Goal: Transaction & Acquisition: Purchase product/service

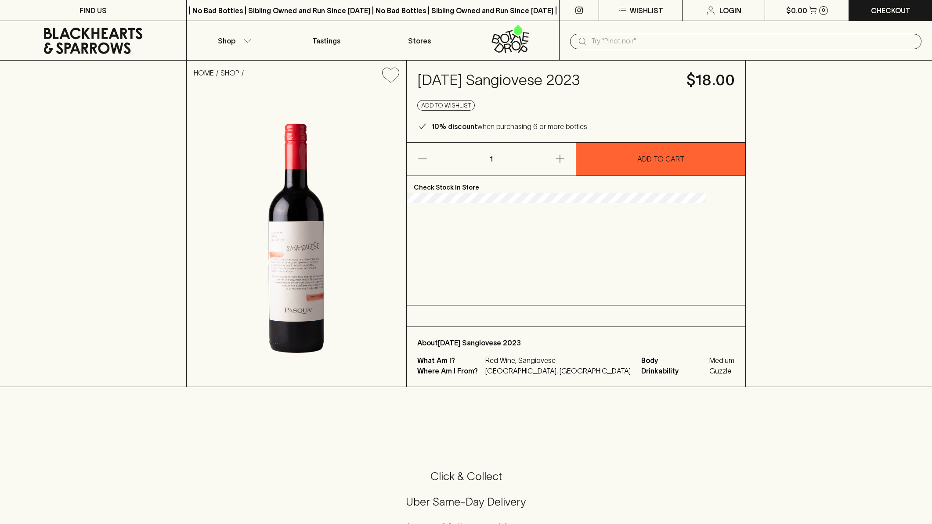
scroll to position [158, 0]
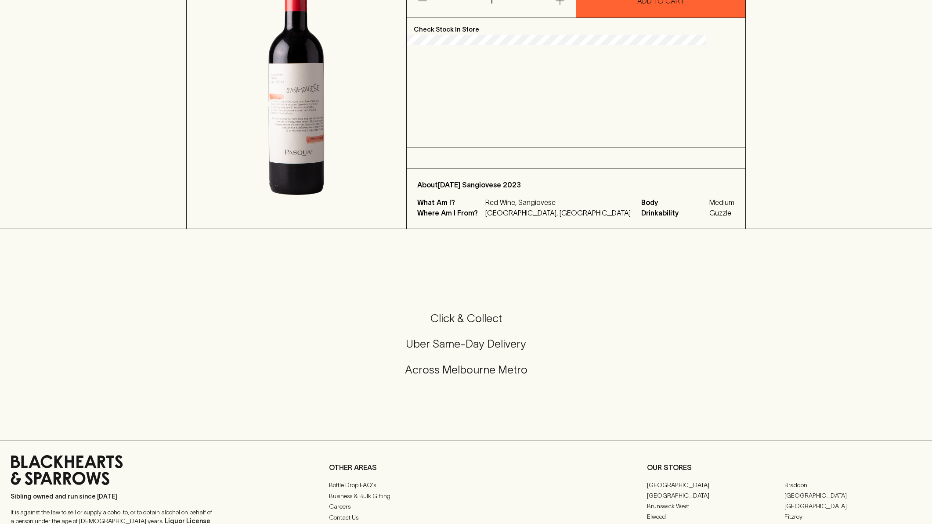
click at [153, 220] on div "HOME SHOP [DATE] Sangiovese 2023 $18.00 Add to wishlist 10% discount when purch…" at bounding box center [466, 65] width 932 height 327
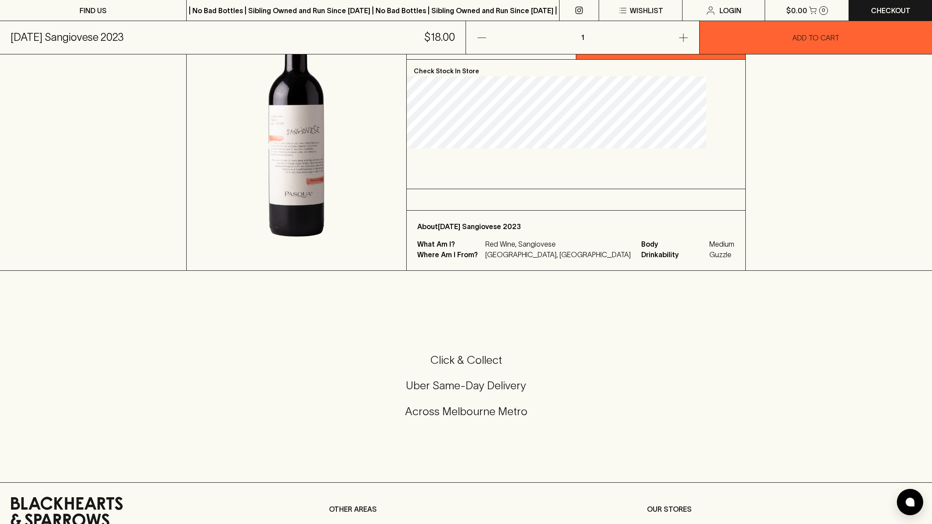
scroll to position [0, 0]
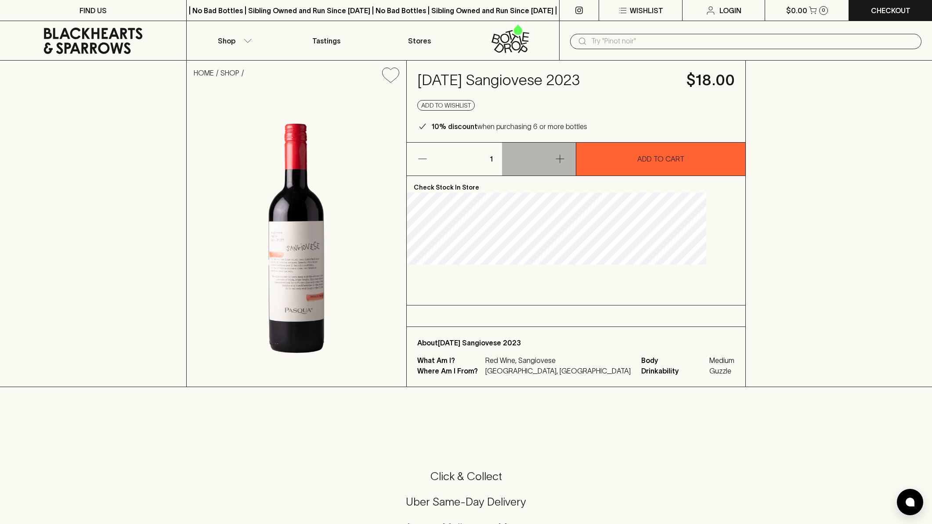
click at [565, 156] on icon "button" at bounding box center [560, 159] width 11 height 11
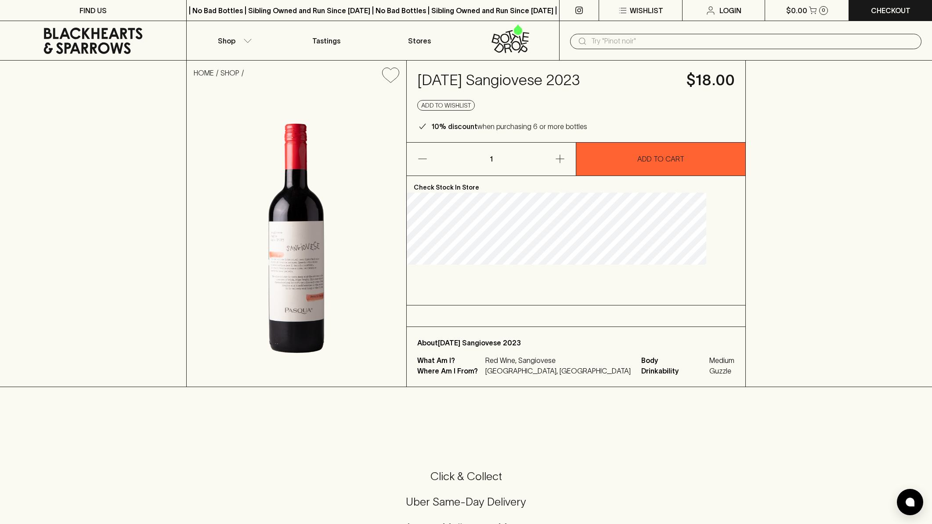
click at [502, 156] on p "1" at bounding box center [491, 159] width 21 height 33
click at [565, 156] on icon "button" at bounding box center [560, 159] width 11 height 11
click at [565, 157] on icon "button" at bounding box center [560, 159] width 11 height 11
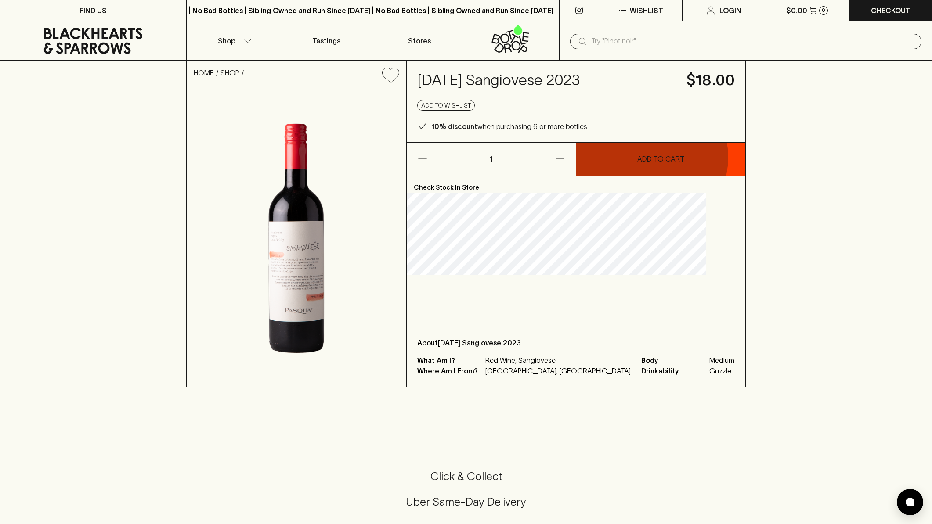
click at [665, 157] on p "ADD TO CART" at bounding box center [660, 159] width 47 height 11
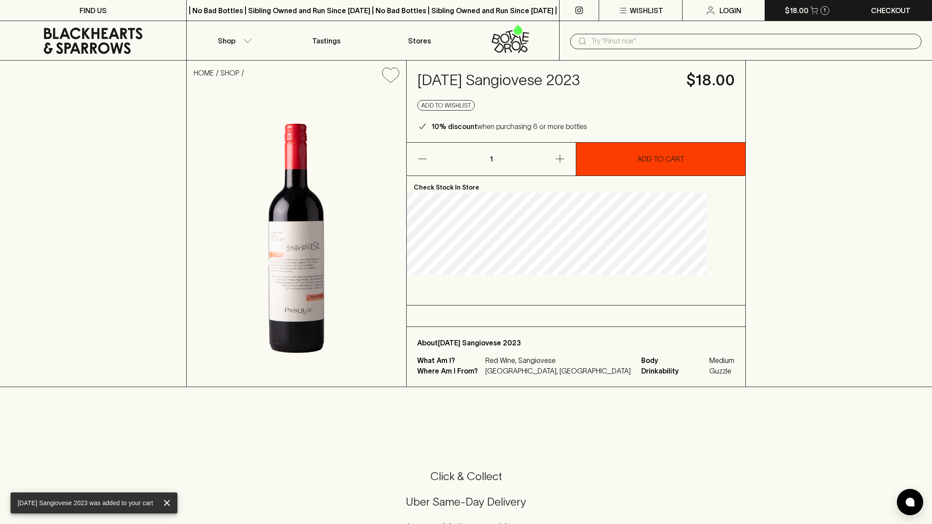
click at [817, 7] on icon "button" at bounding box center [813, 10] width 7 height 7
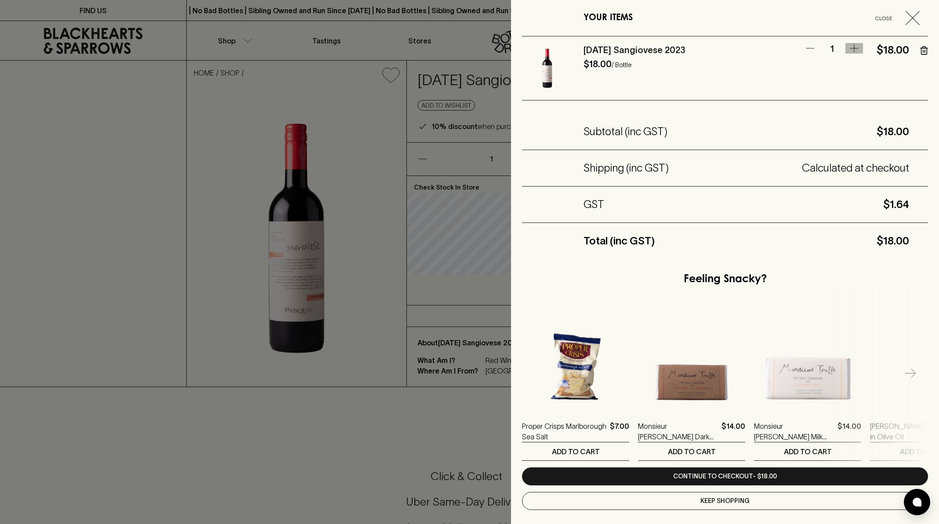
click at [849, 47] on icon "button" at bounding box center [854, 48] width 11 height 11
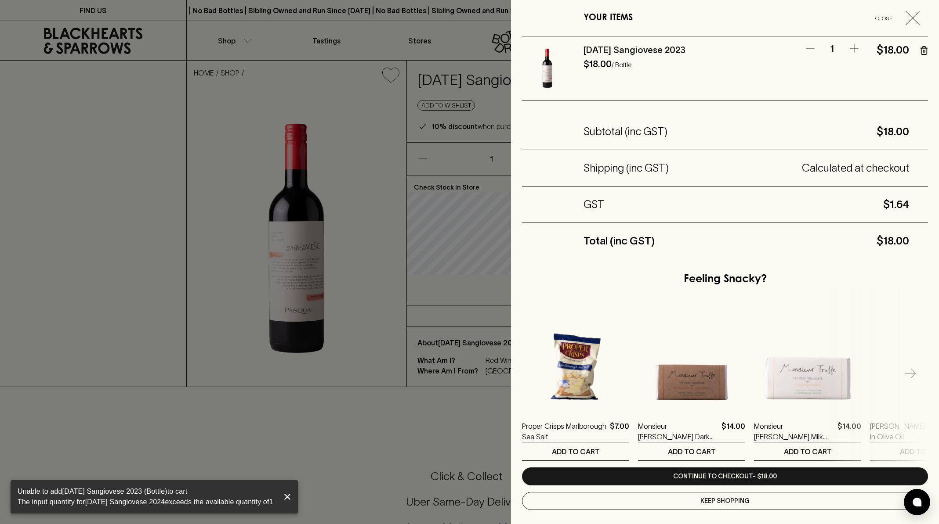
click at [849, 47] on icon "button" at bounding box center [854, 48] width 11 height 11
click at [828, 47] on p "1" at bounding box center [832, 49] width 26 height 12
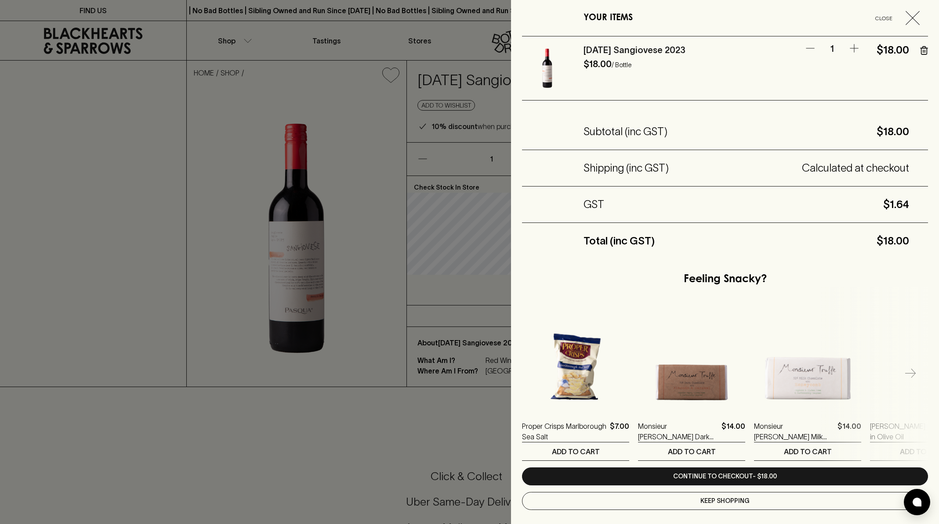
click at [824, 48] on p "1" at bounding box center [832, 49] width 26 height 12
click at [849, 47] on icon "button" at bounding box center [854, 48] width 11 height 11
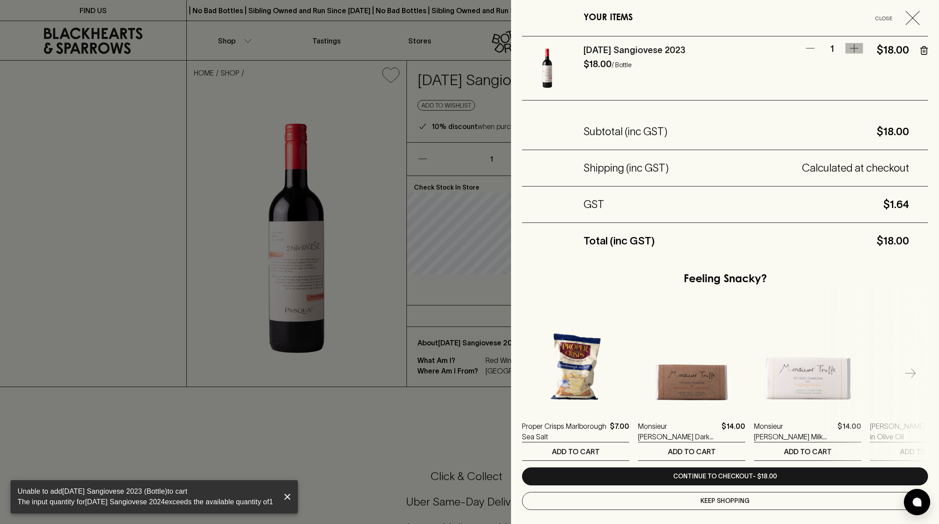
click at [849, 47] on icon "button" at bounding box center [854, 48] width 11 height 11
click at [293, 495] on icon "close" at bounding box center [287, 497] width 11 height 11
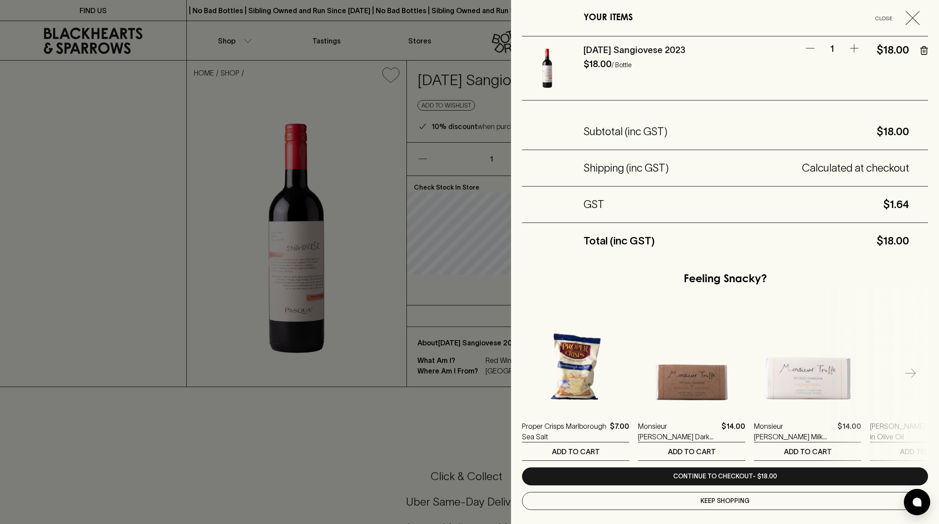
click at [909, 14] on icon "button" at bounding box center [912, 18] width 14 height 14
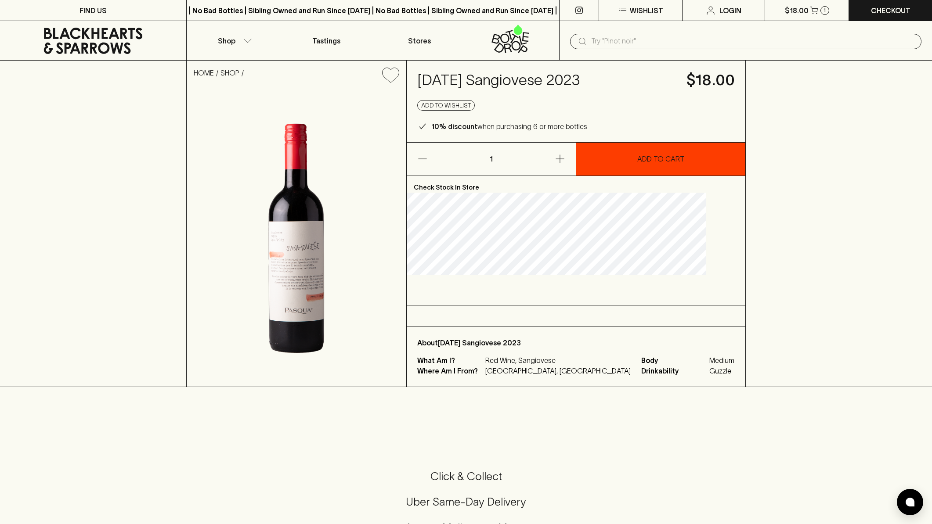
click at [565, 157] on icon "button" at bounding box center [560, 159] width 11 height 11
